Goal: Information Seeking & Learning: Learn about a topic

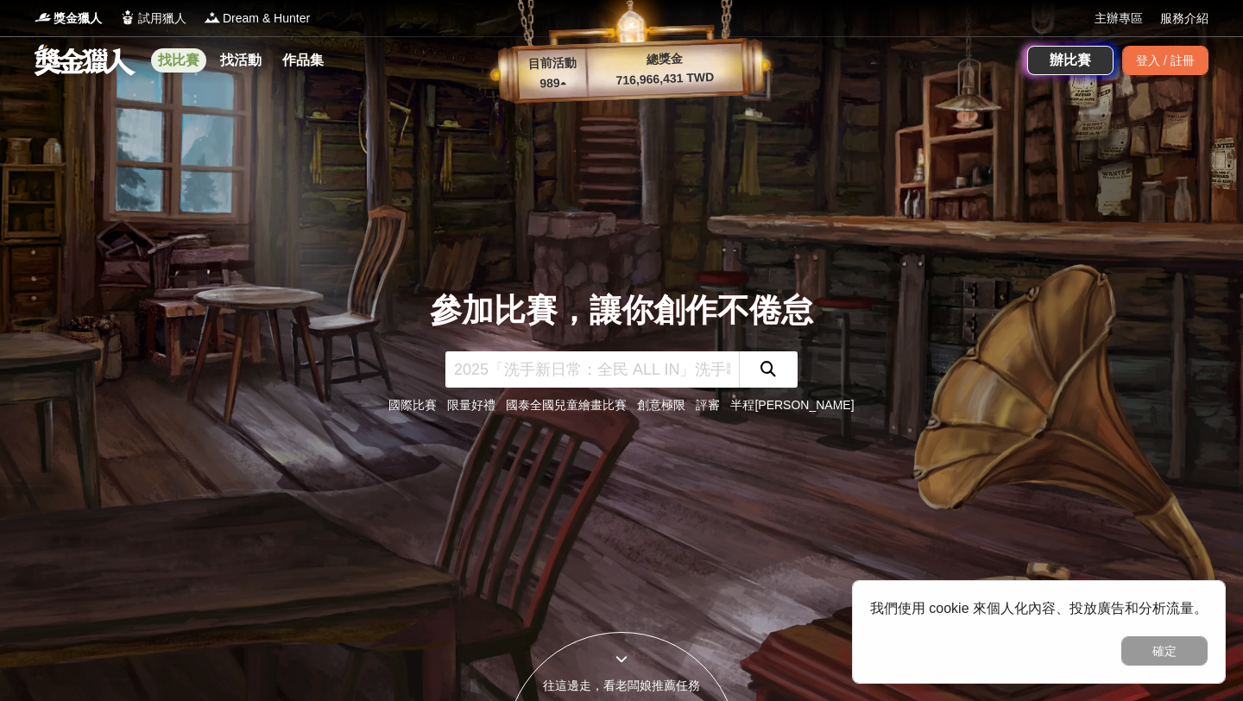
click at [173, 60] on link "找比賽" at bounding box center [178, 60] width 55 height 24
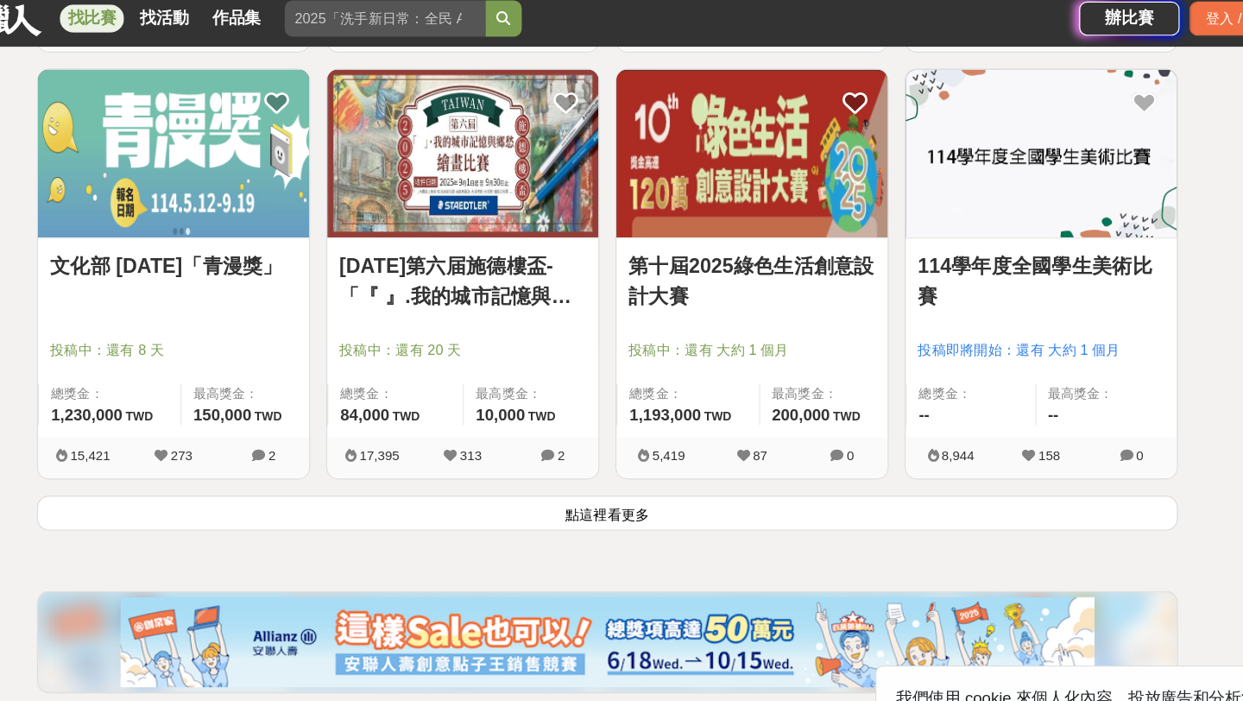
scroll to position [2130, 0]
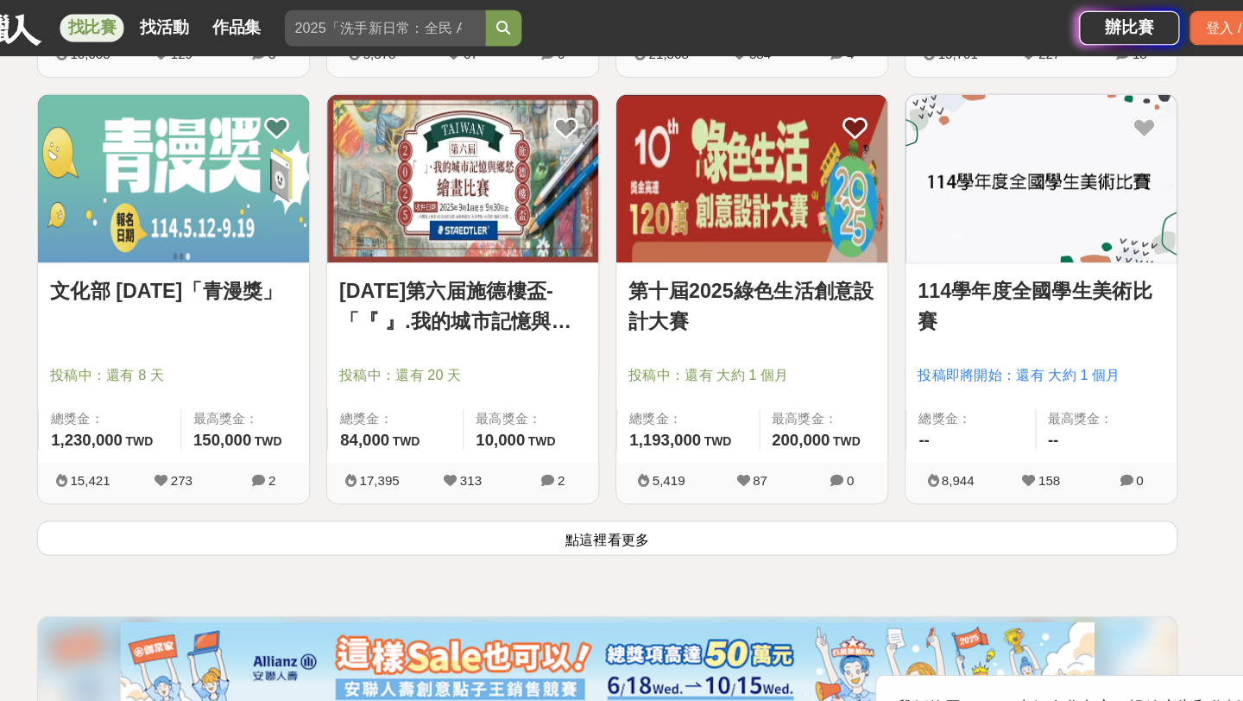
click at [304, 331] on div "投稿中：還有 8 天" at bounding box center [248, 329] width 212 height 33
click at [285, 247] on link "文化部 [DATE]「青漫獎」" at bounding box center [248, 250] width 212 height 26
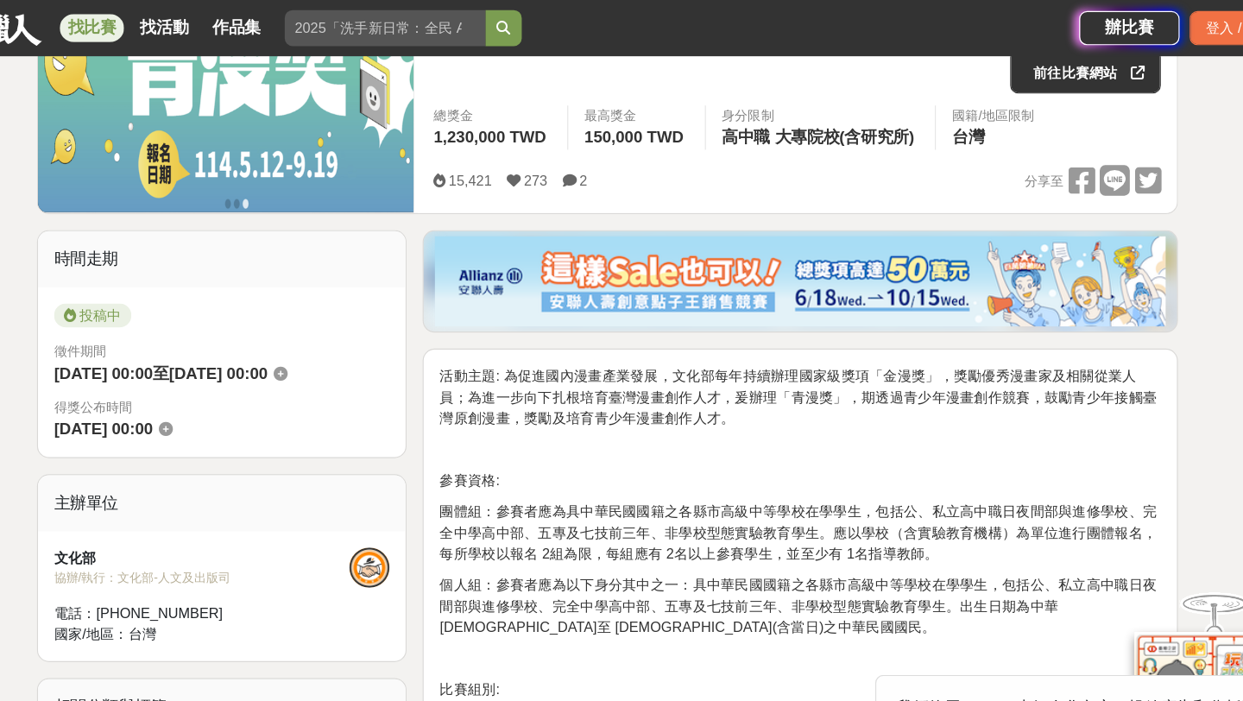
scroll to position [260, 0]
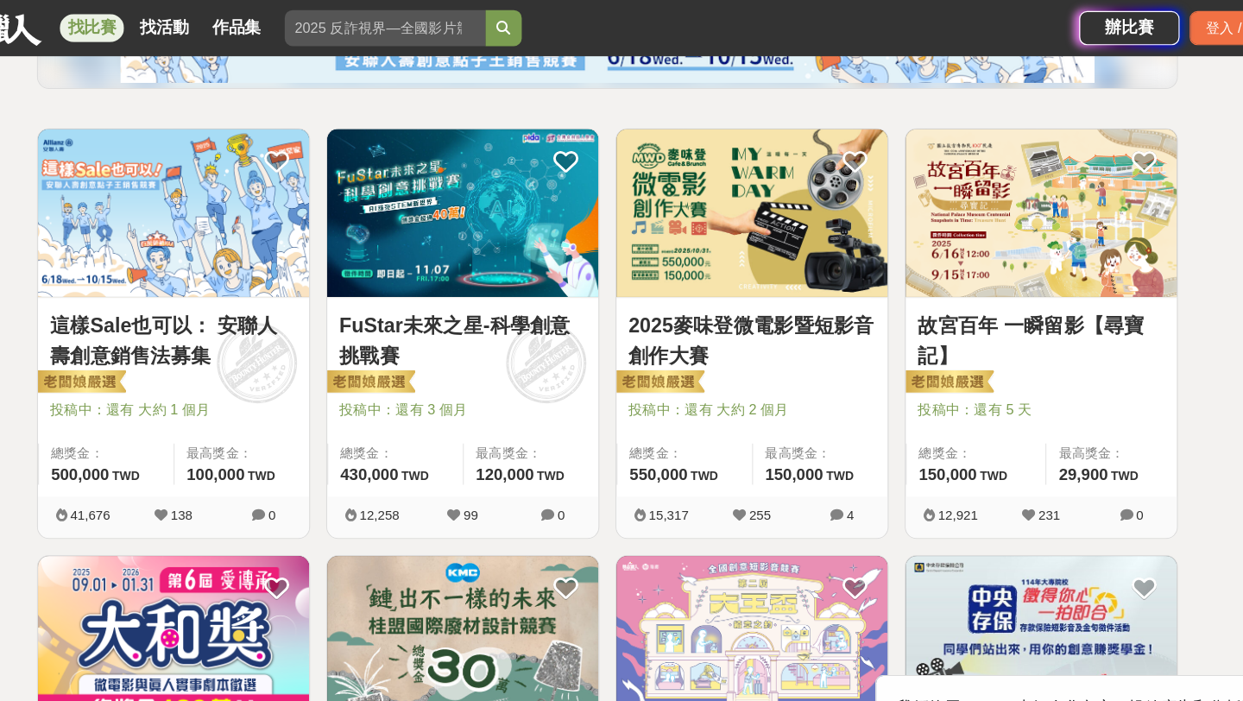
scroll to position [124, 0]
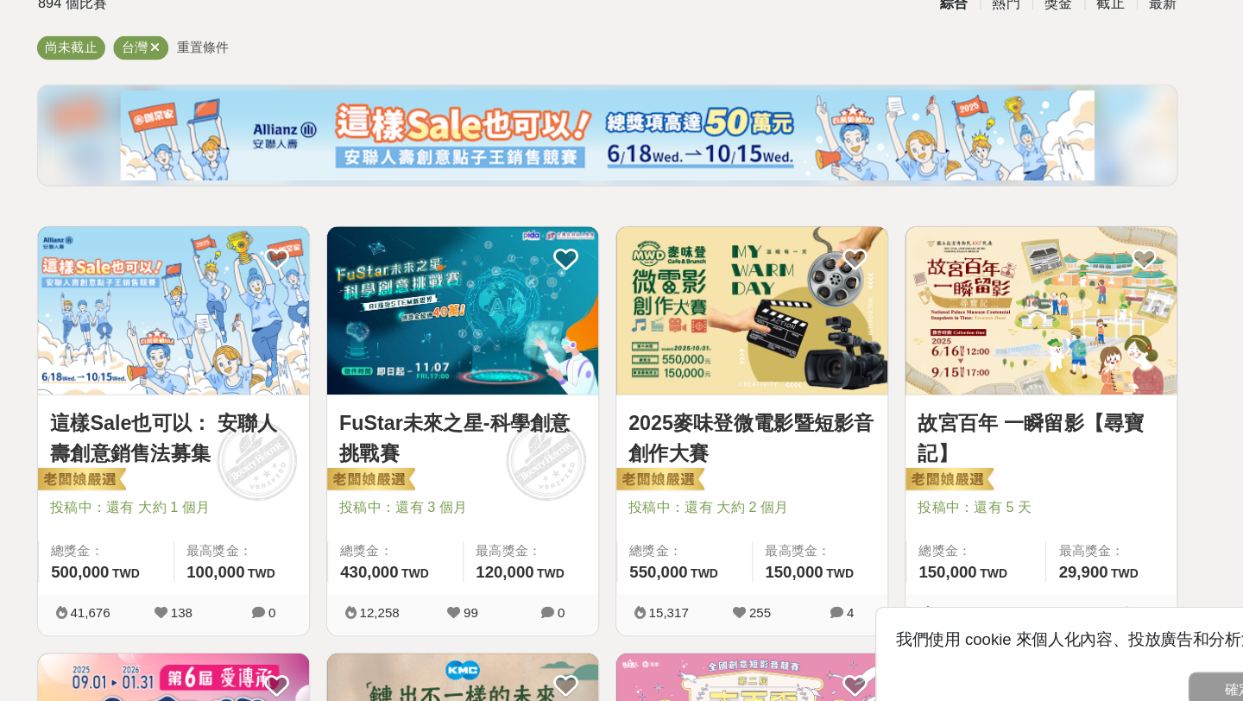
click at [490, 419] on link "FuStar未來之星-科學創意挑戰賽" at bounding box center [497, 435] width 212 height 52
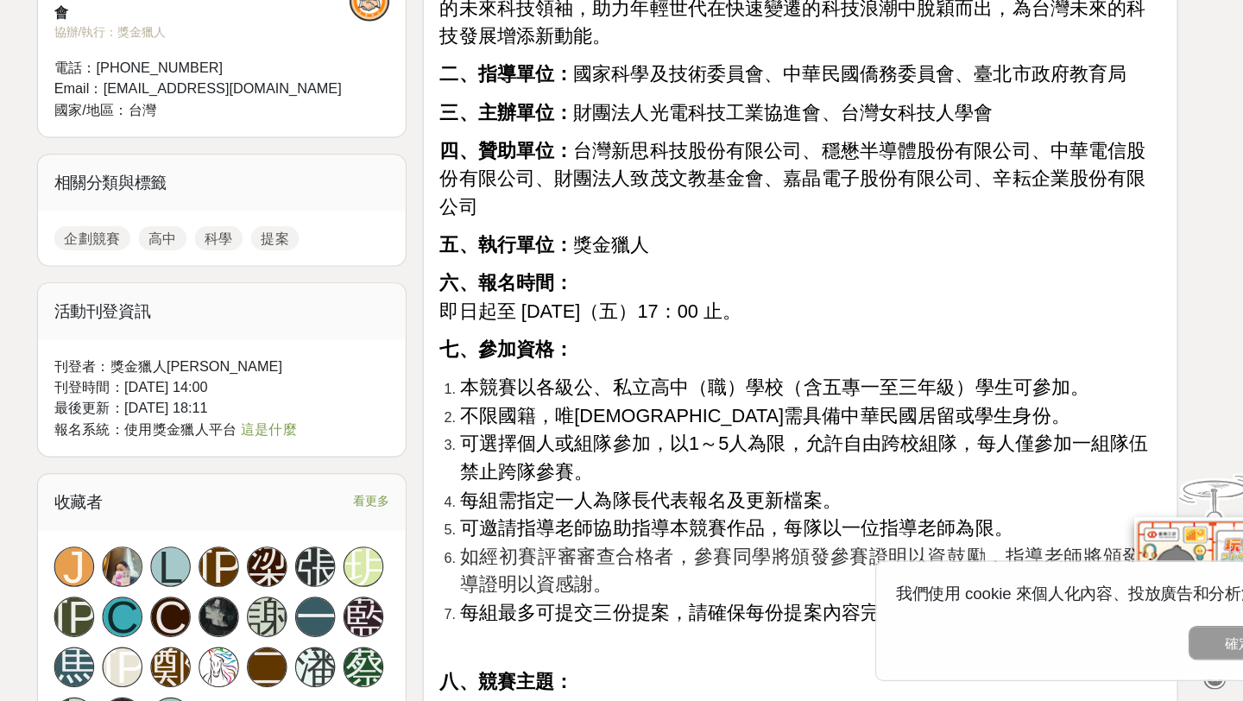
scroll to position [1357, 0]
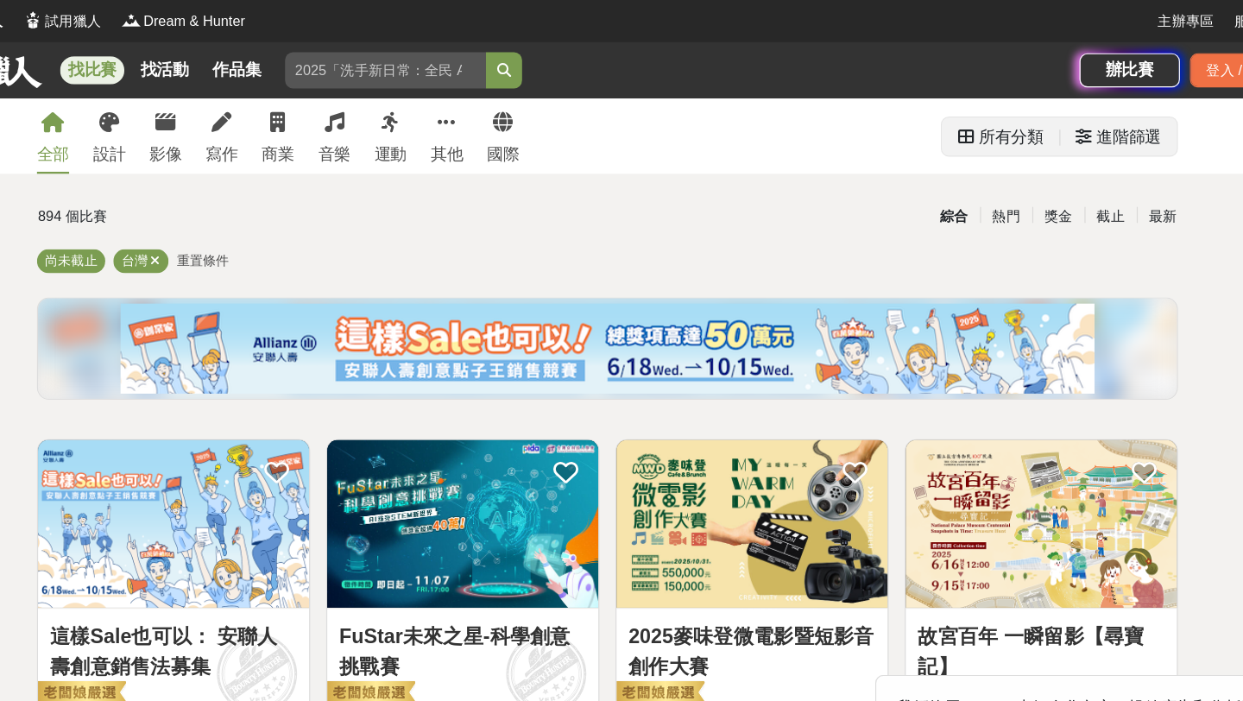
click at [1044, 113] on div "進階篩選" at bounding box center [1069, 118] width 55 height 35
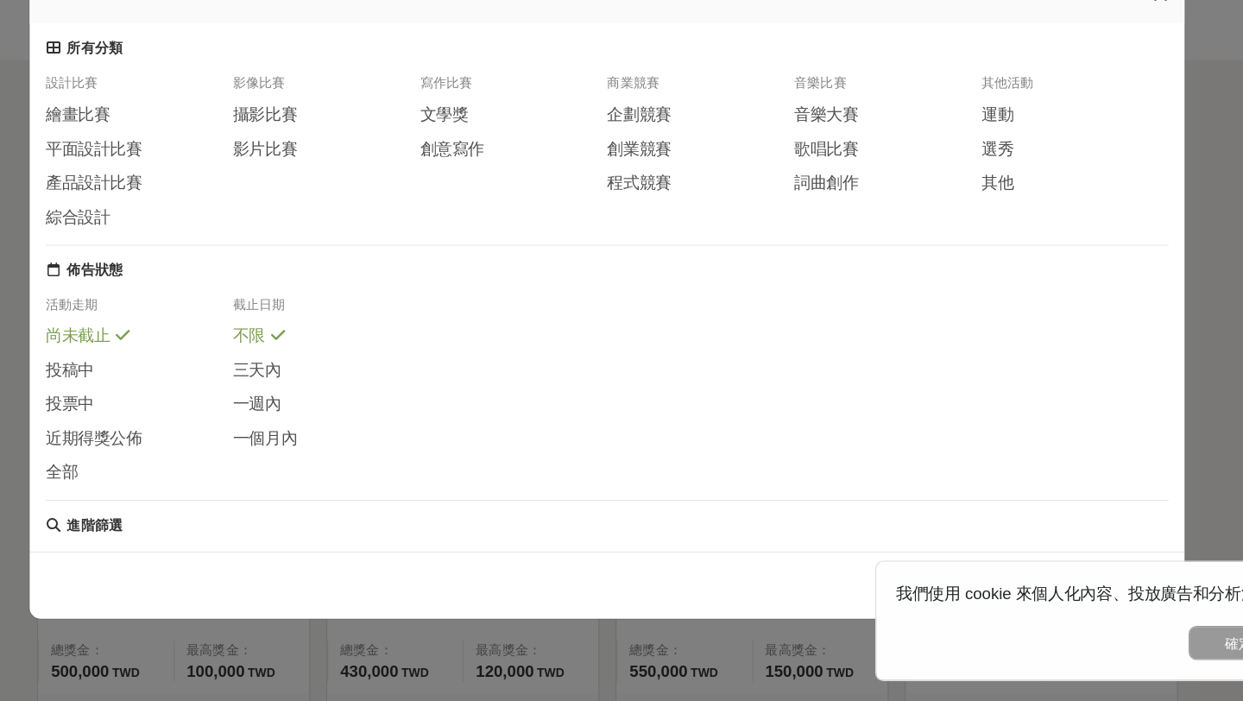
scroll to position [48, 0]
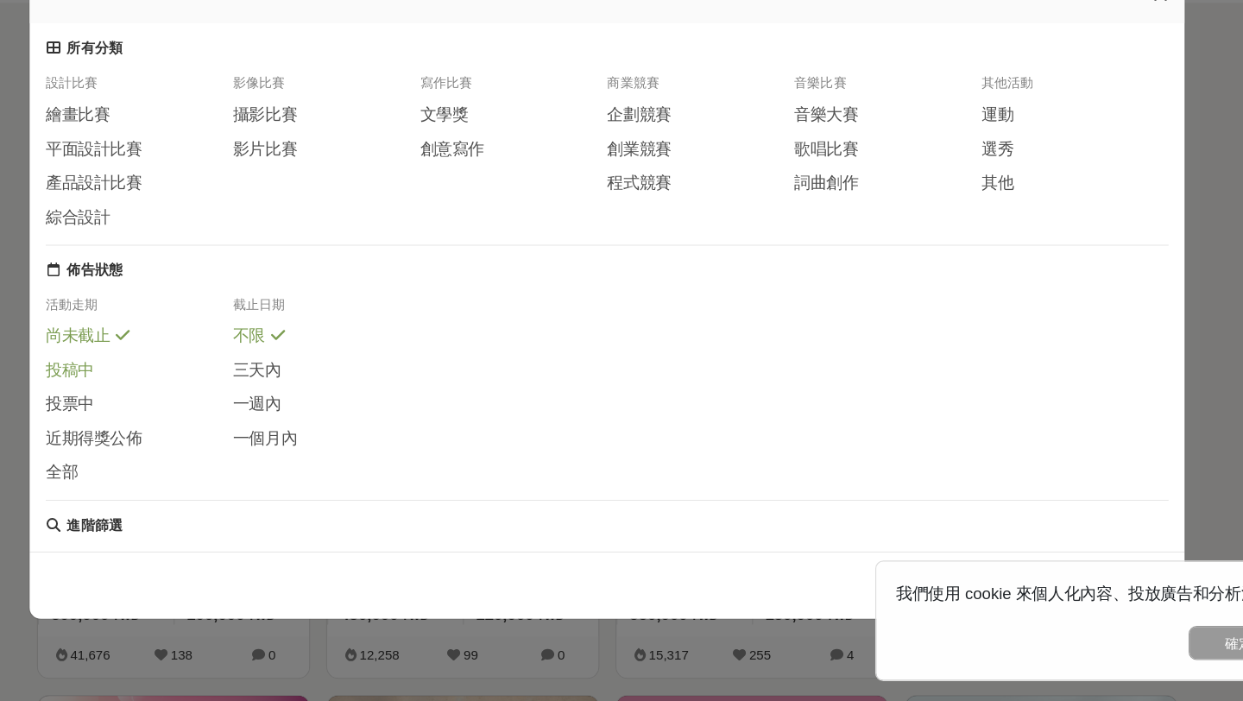
click at [172, 418] on span "投稿中" at bounding box center [159, 416] width 41 height 18
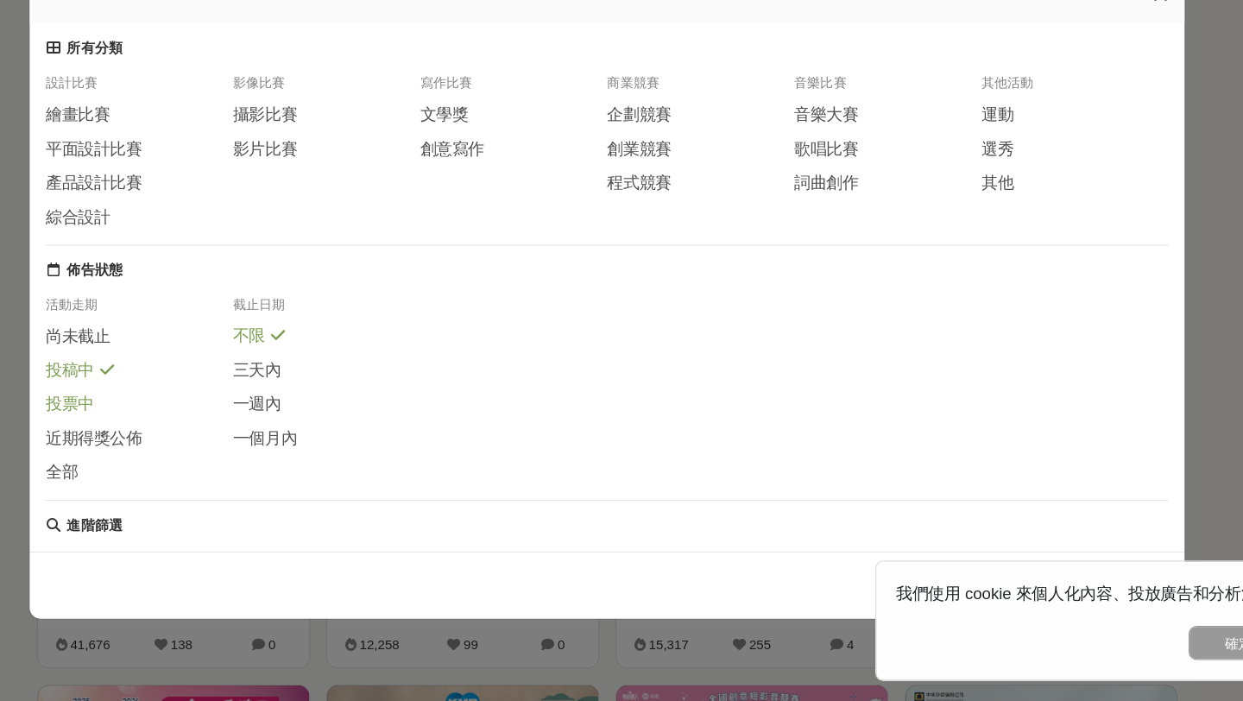
scroll to position [59, 0]
click at [169, 390] on span "尚未截止" at bounding box center [166, 388] width 55 height 18
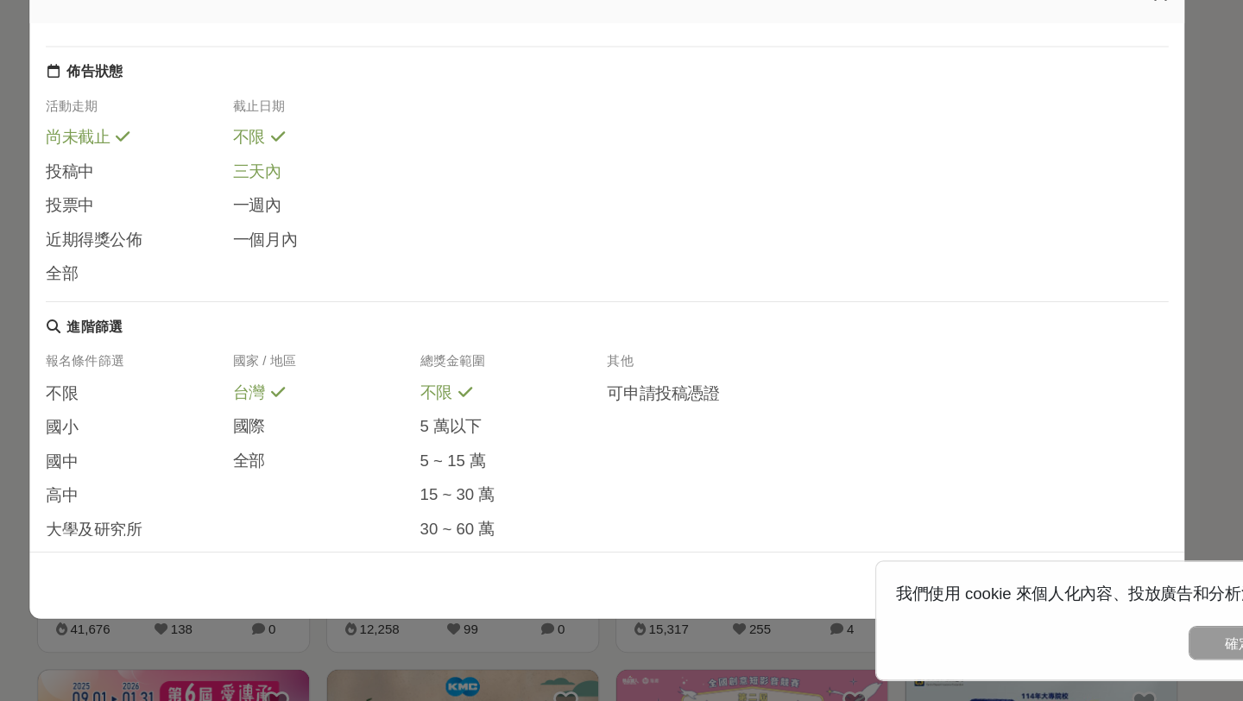
scroll to position [245, 0]
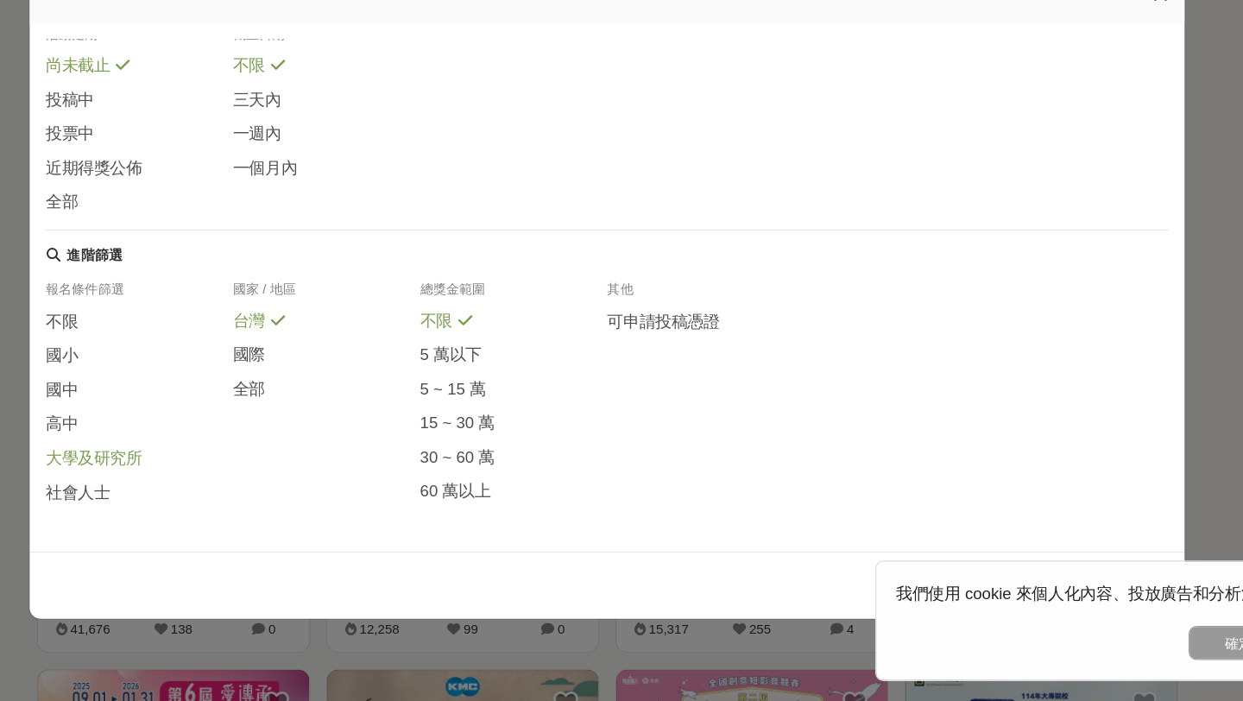
click at [161, 493] on span "大學及研究所" at bounding box center [180, 492] width 83 height 18
click at [161, 525] on span "社會人士" at bounding box center [166, 522] width 55 height 18
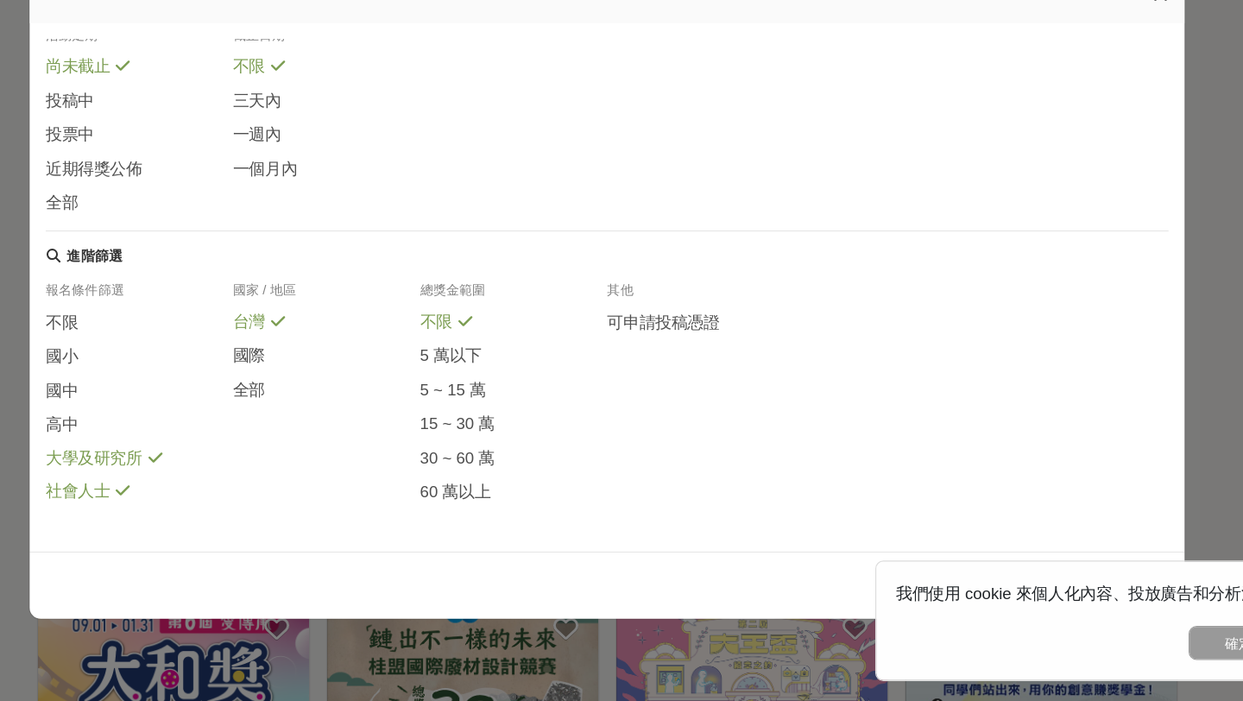
scroll to position [230, 0]
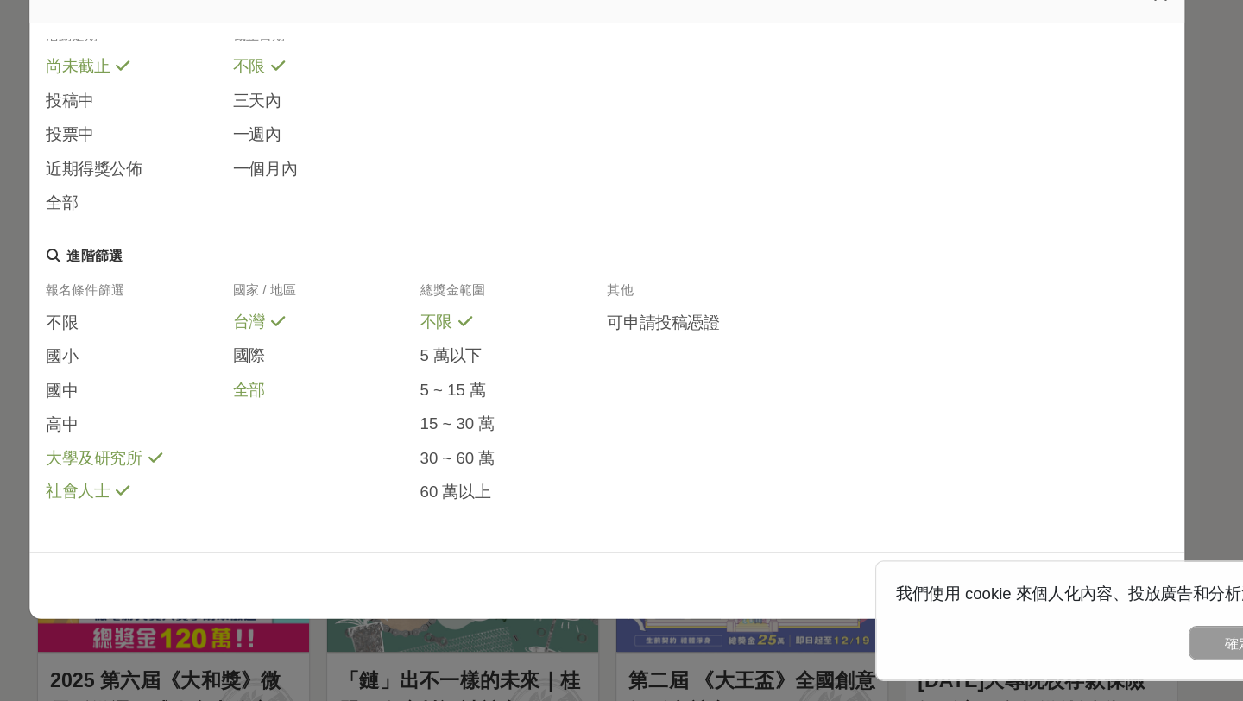
click at [320, 431] on span "全部" at bounding box center [314, 434] width 28 height 18
click at [1152, 638] on button "確定" at bounding box center [1164, 650] width 86 height 29
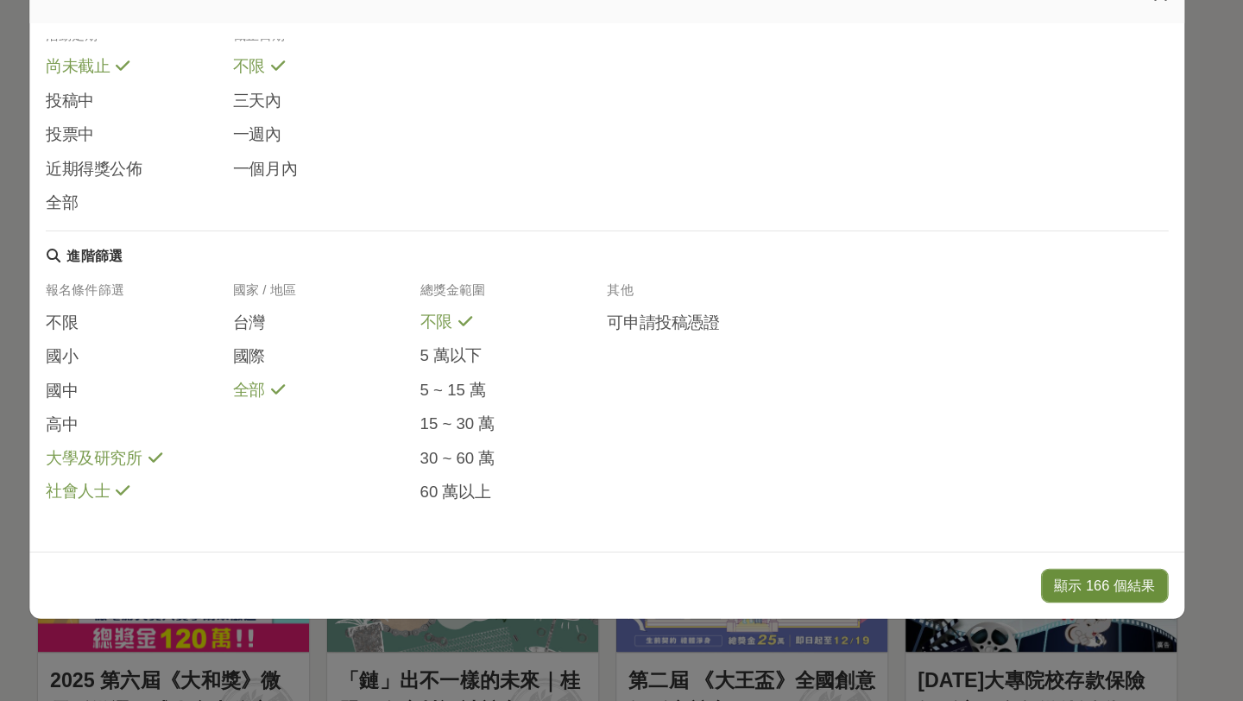
click at [1089, 603] on button "顯示 166 個結果" at bounding box center [1049, 601] width 110 height 29
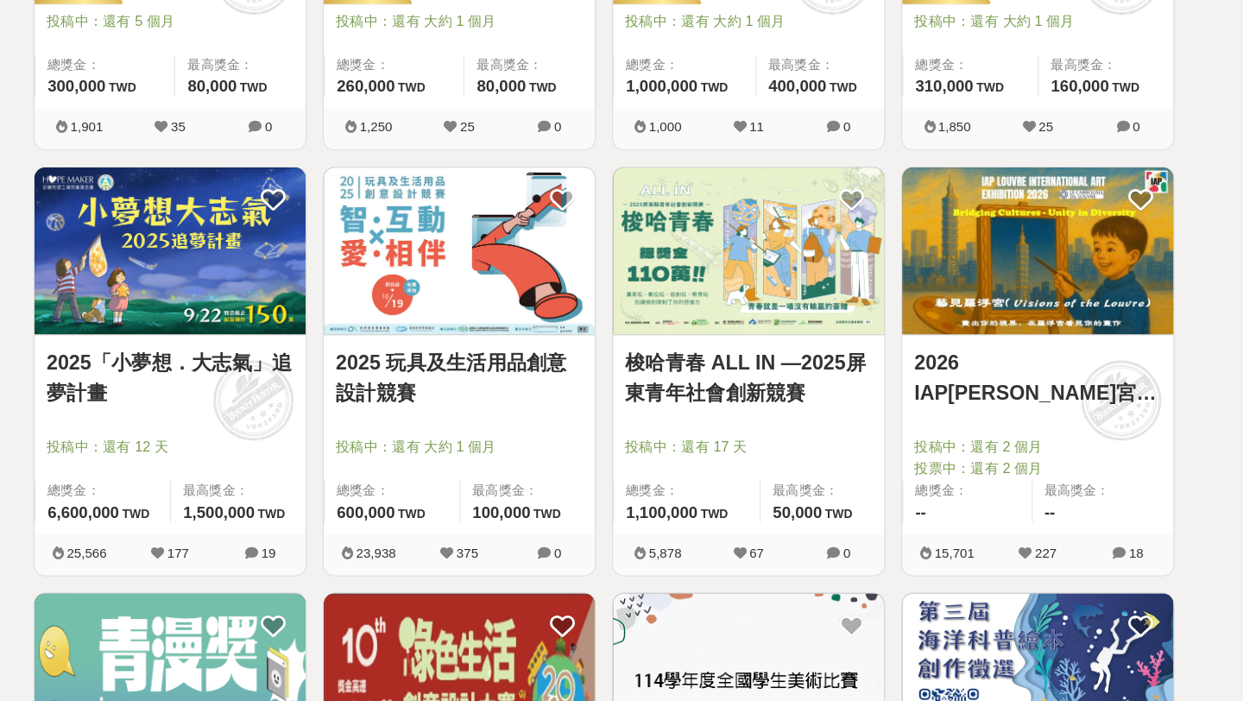
scroll to position [515, 0]
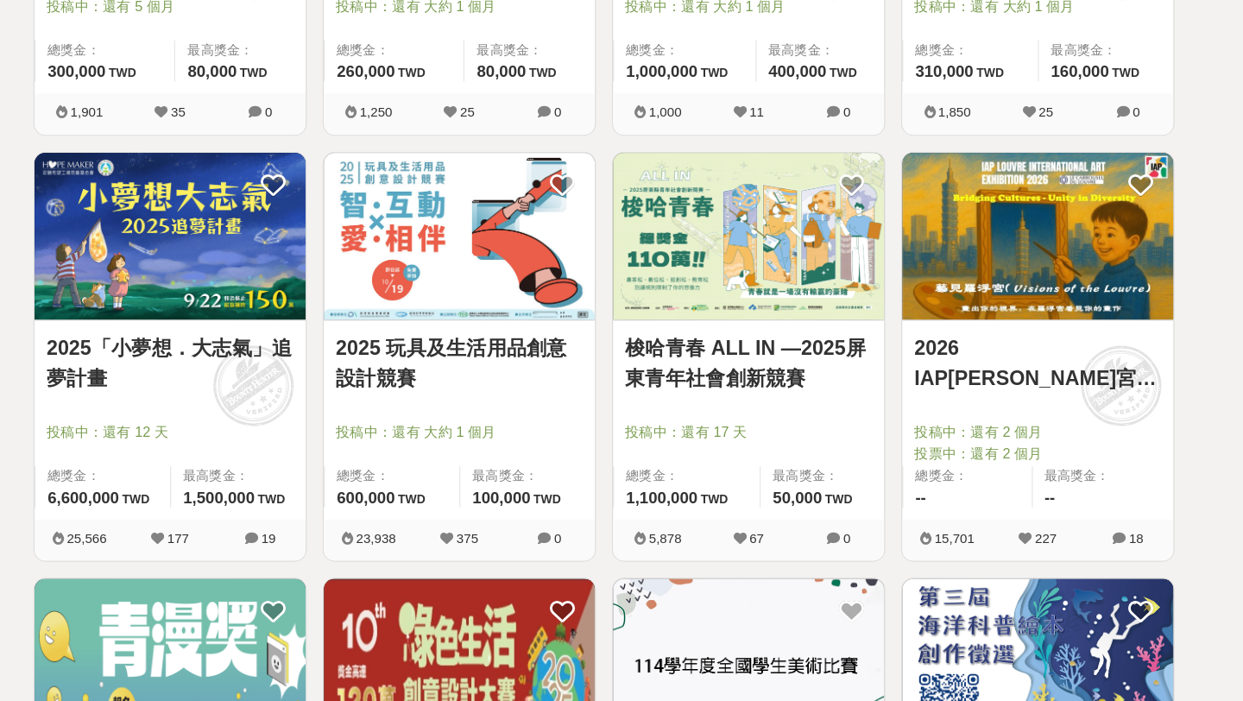
click at [528, 406] on link "2025 玩具及生活用品創意設計競賽" at bounding box center [497, 410] width 212 height 52
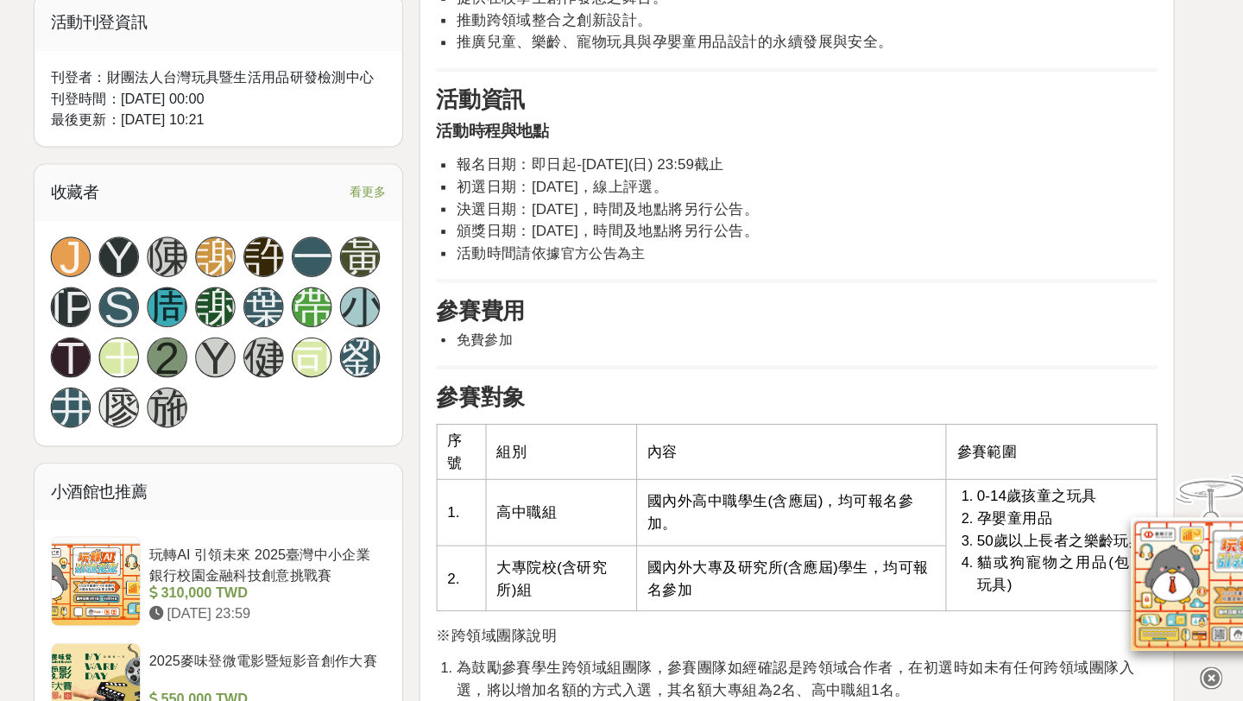
scroll to position [1164, 0]
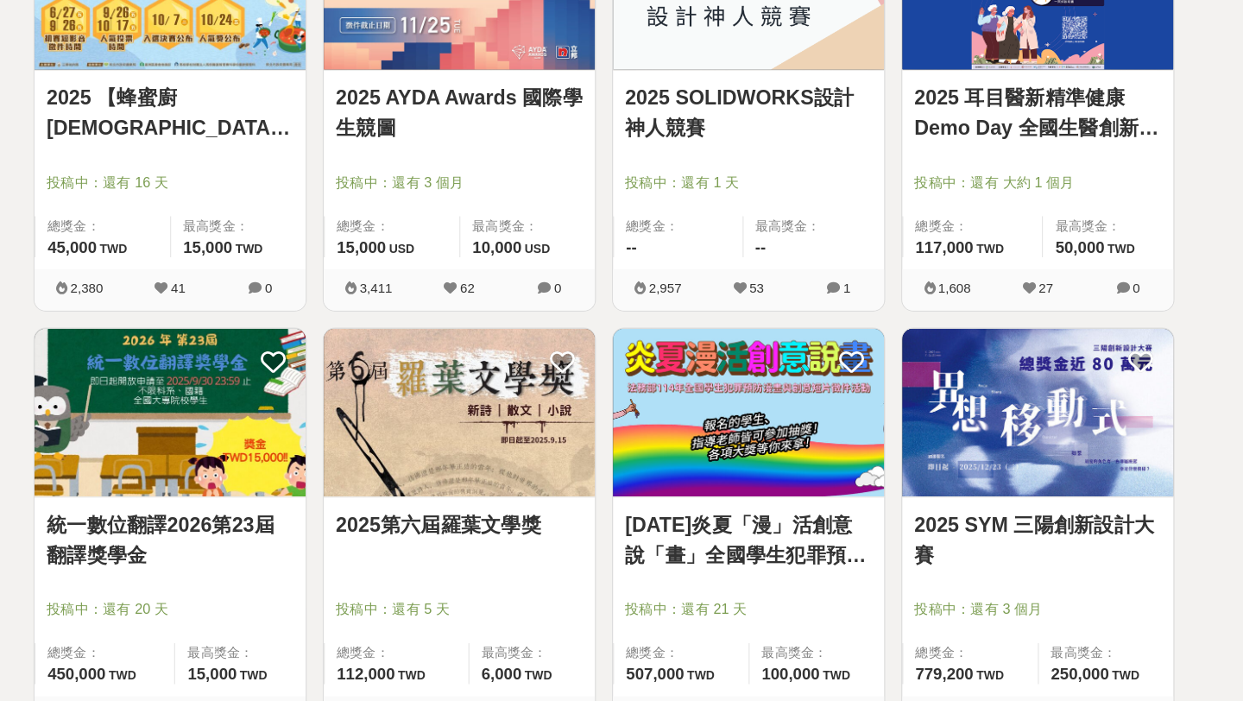
scroll to position [1980, 0]
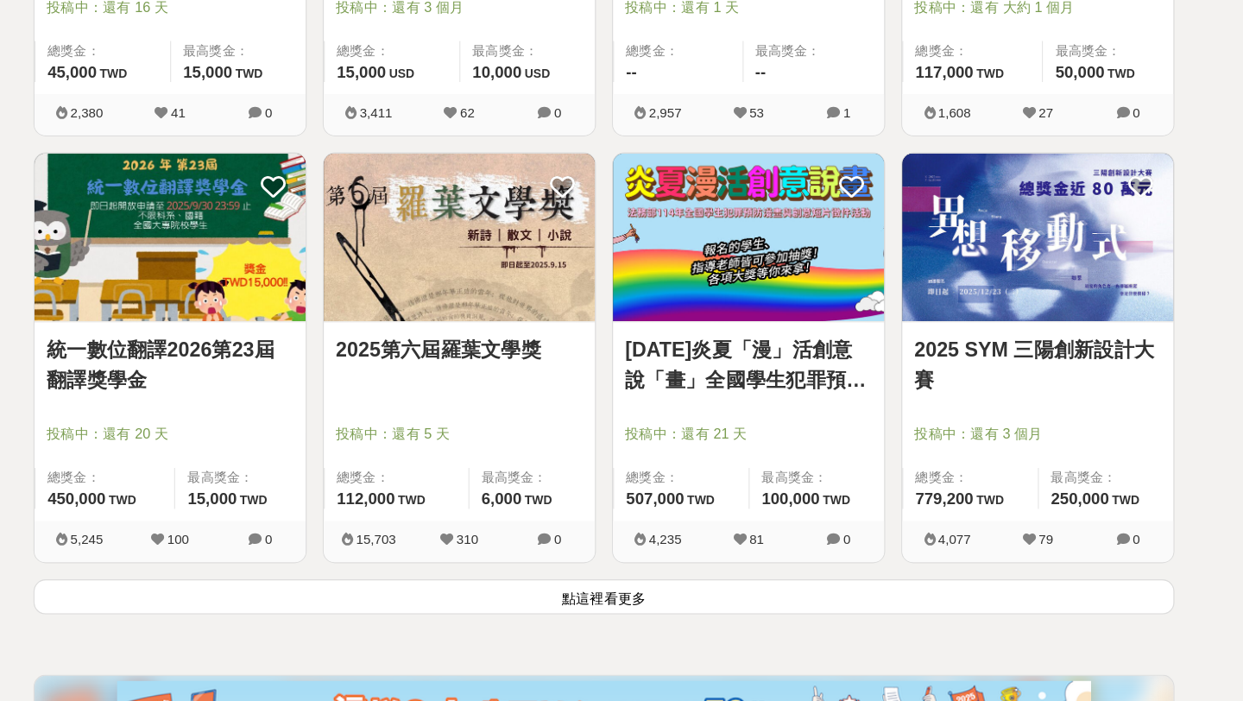
click at [571, 618] on button "點這裡看更多" at bounding box center [621, 611] width 981 height 30
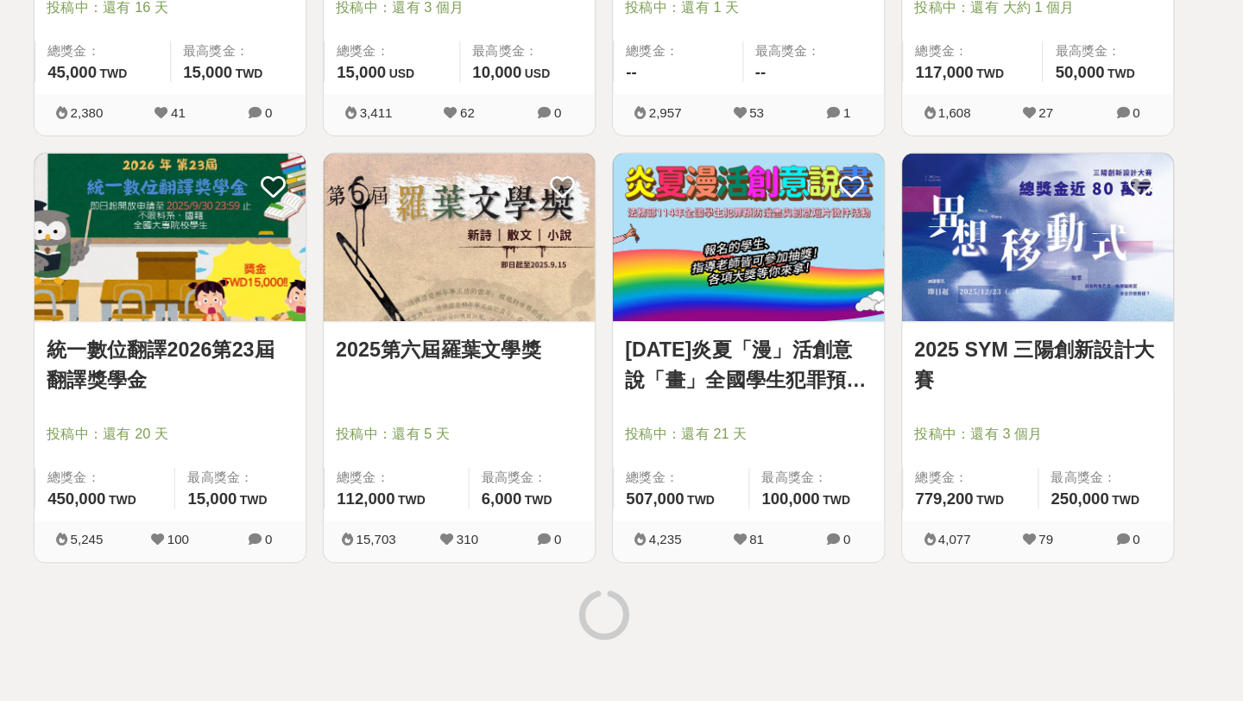
click at [263, 389] on link "統一數位翻譯2026第23屆翻譯獎學金" at bounding box center [248, 412] width 212 height 52
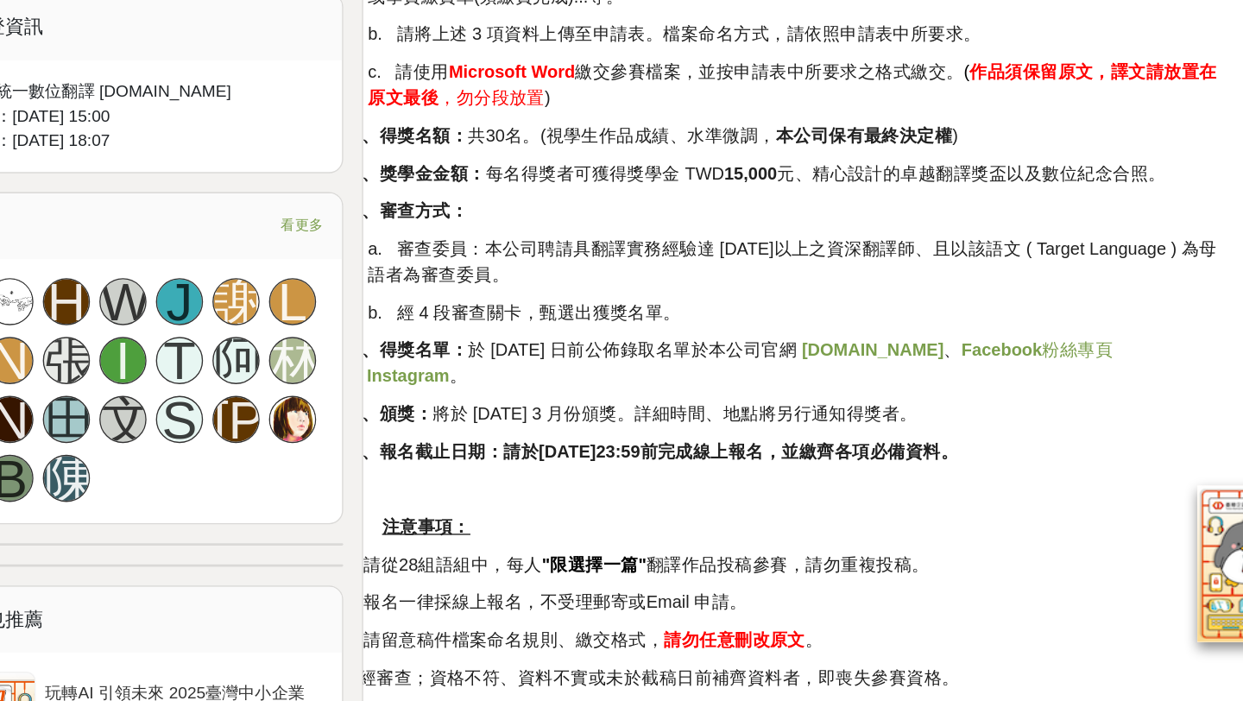
scroll to position [1034, 0]
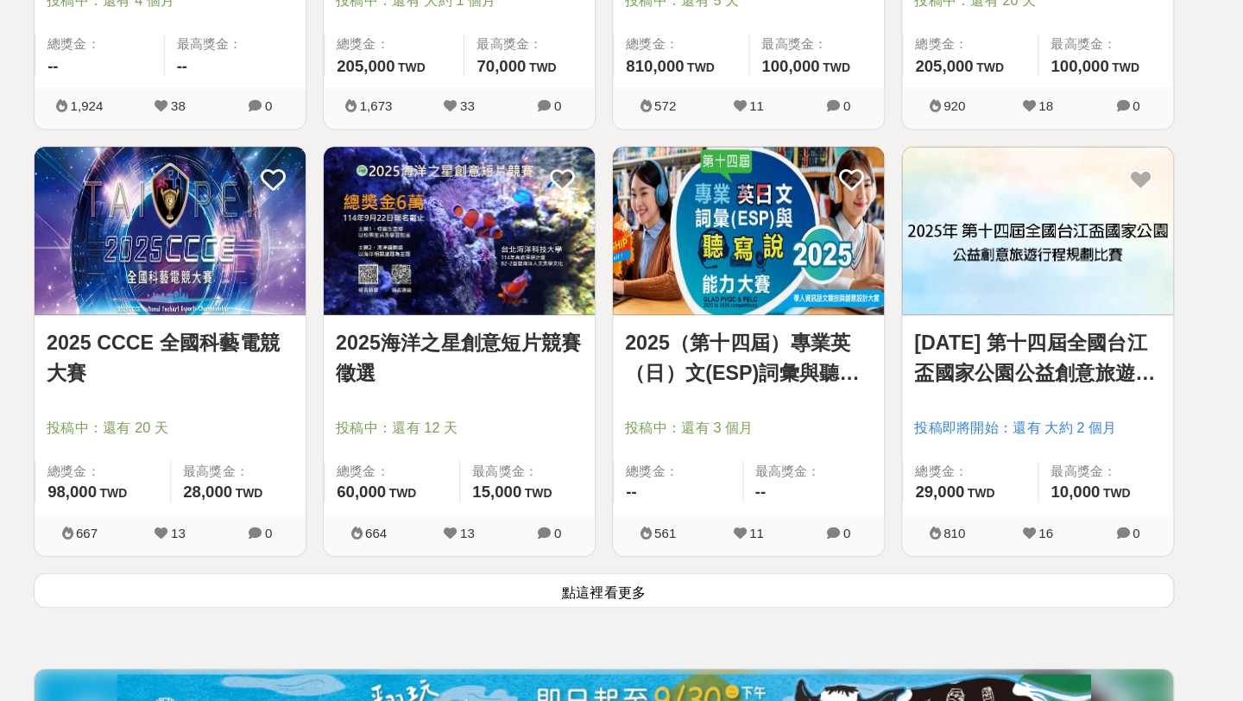
scroll to position [4194, 0]
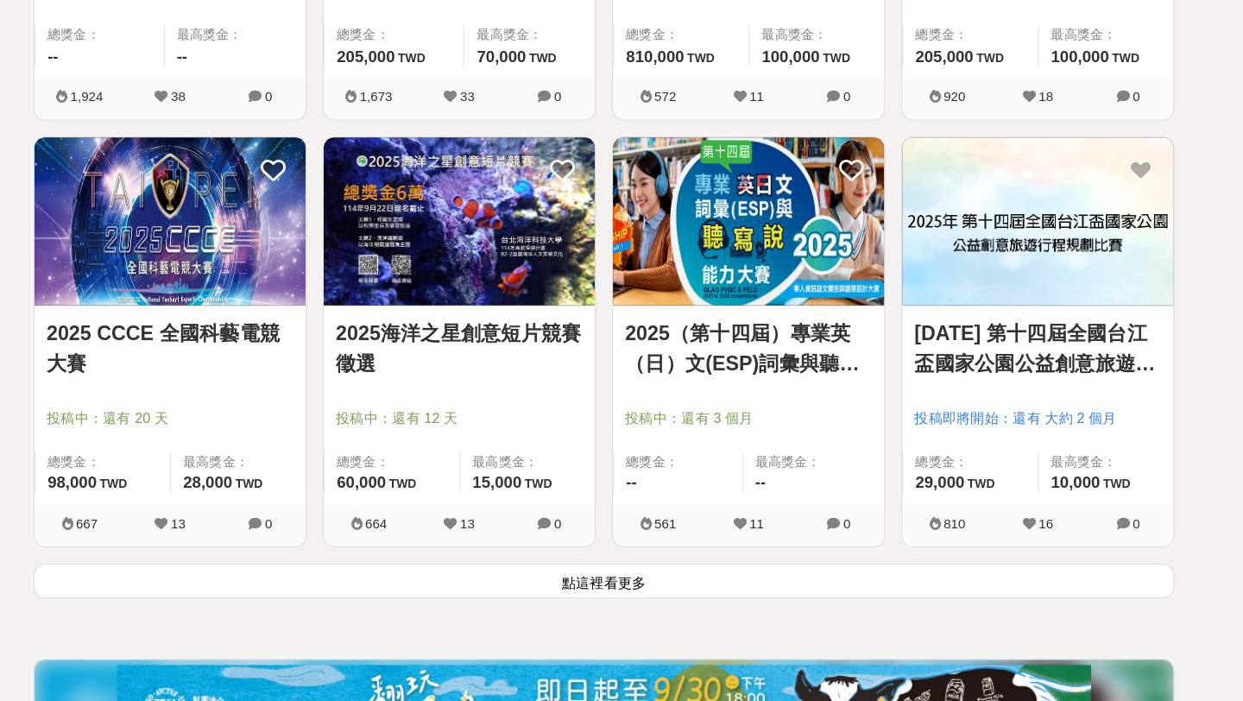
click at [609, 596] on button "點這裡看更多" at bounding box center [621, 598] width 981 height 30
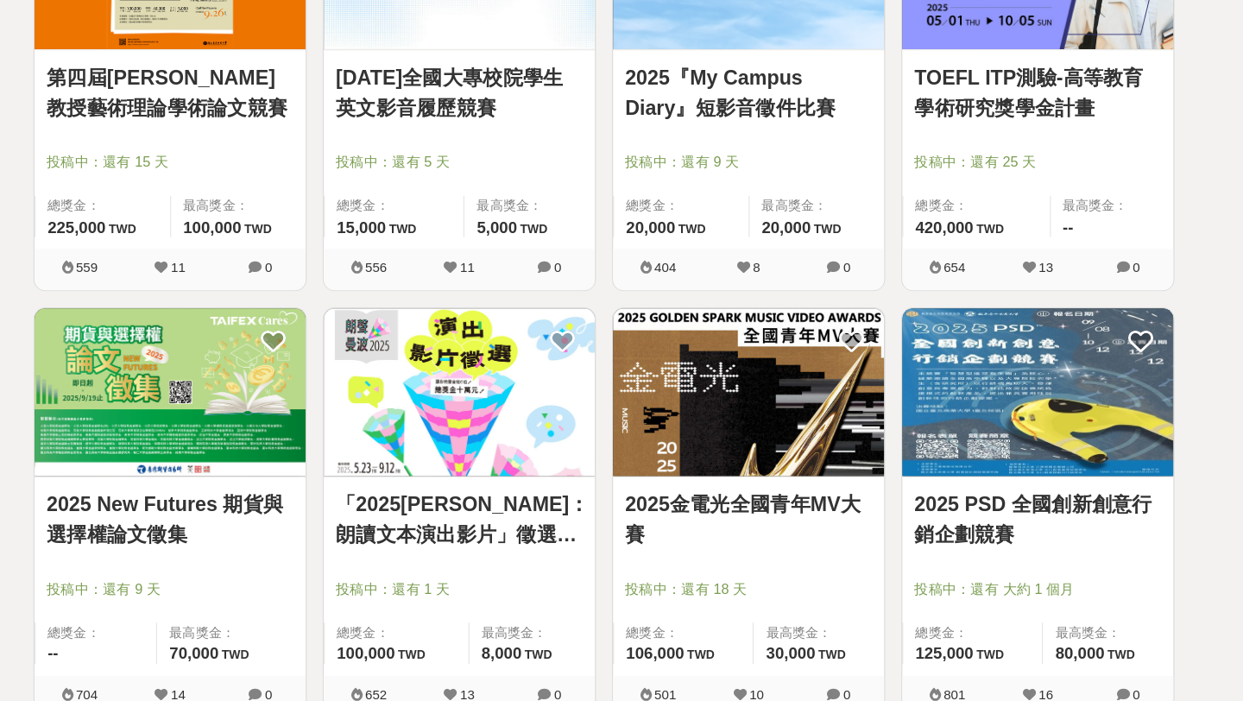
scroll to position [4879, 0]
